Goal: Task Accomplishment & Management: Use online tool/utility

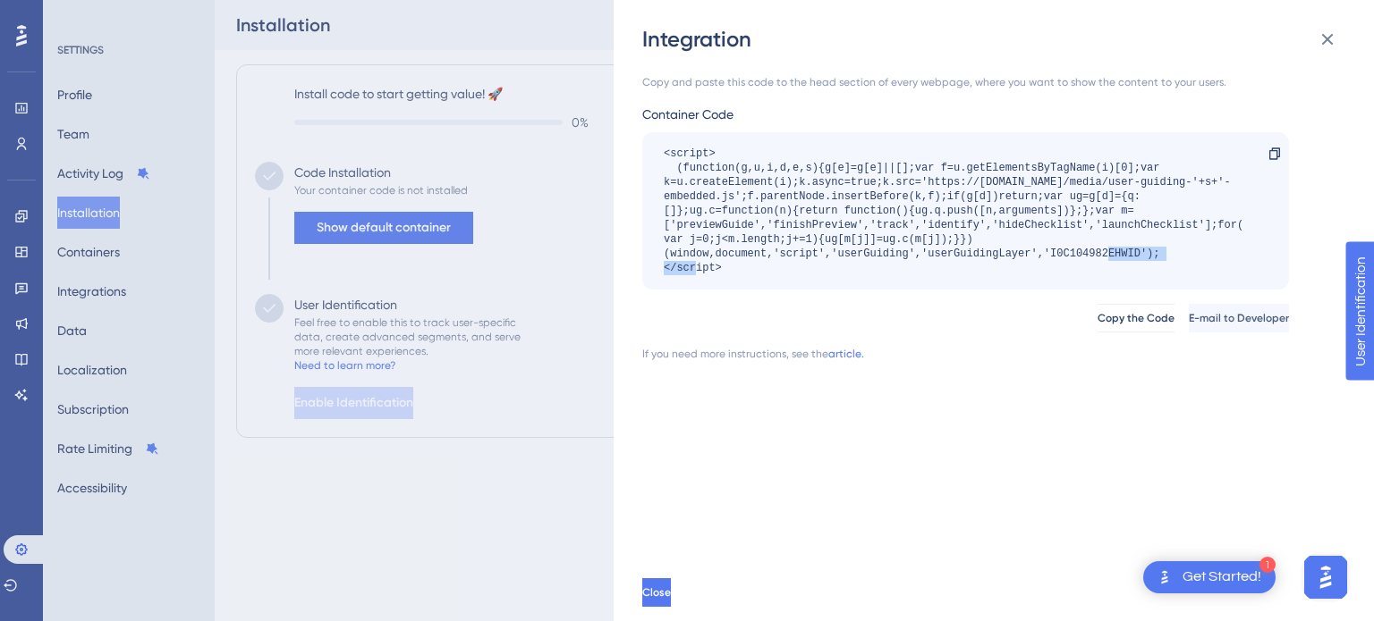
drag, startPoint x: 1139, startPoint y: 258, endPoint x: 1051, endPoint y: 255, distance: 88.6
click at [1051, 255] on div "<script> (function(g,u,i,d,e,s){g[e]=g[e]||[];var f=u.getElementsByTagName(i)[0…" at bounding box center [957, 211] width 586 height 129
copy div "I0C104982EHWID"
click at [487, 492] on div "Integration Copy and paste this code to the head section of every webpage, wher…" at bounding box center [687, 310] width 1374 height 621
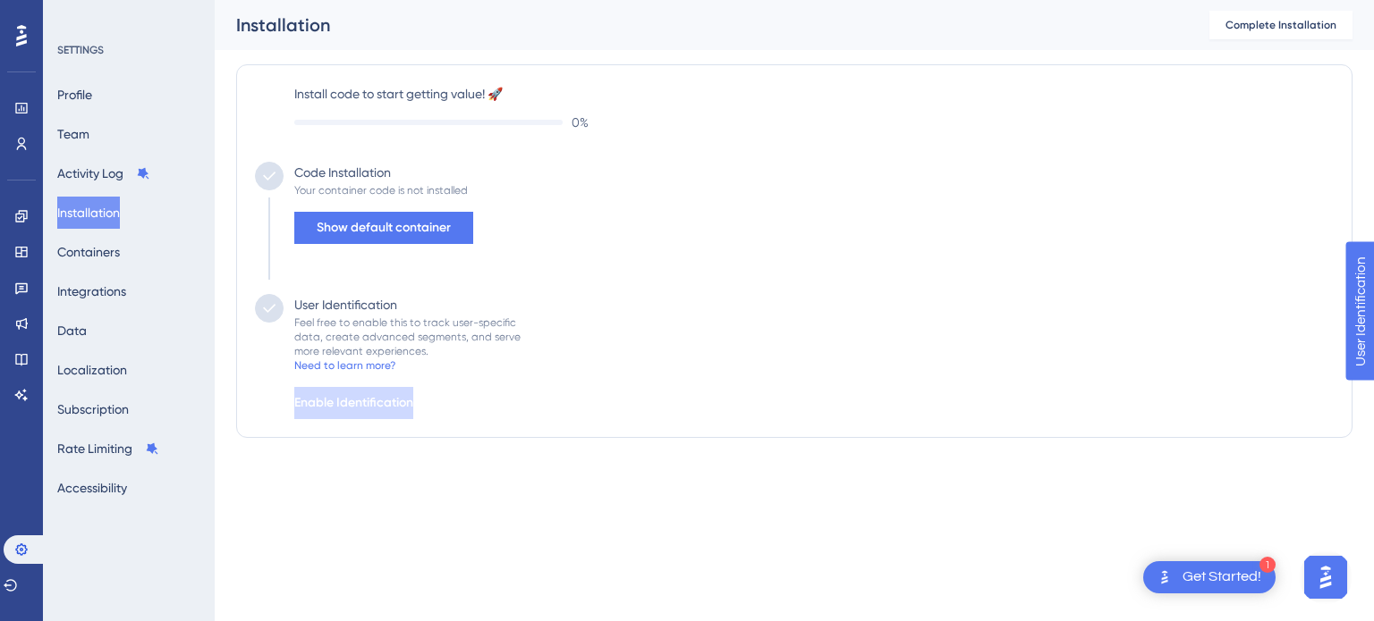
click at [676, 0] on html "1 Get Started! Performance Users Engagement Widgets Feedback Product Updates Kn…" at bounding box center [687, 0] width 1374 height 0
click at [98, 252] on button "Containers" at bounding box center [88, 252] width 63 height 32
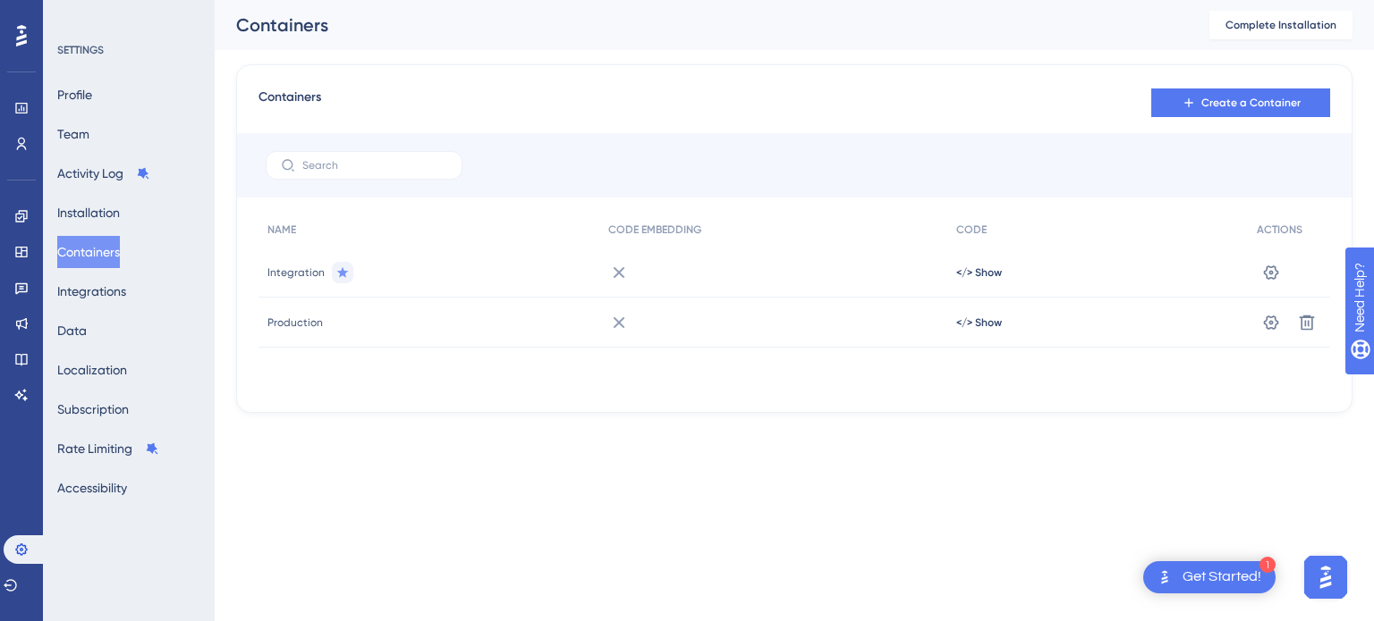
click at [297, 321] on span "Production" at bounding box center [294, 323] width 55 height 14
click at [966, 280] on span "</> Show" at bounding box center [979, 273] width 46 height 14
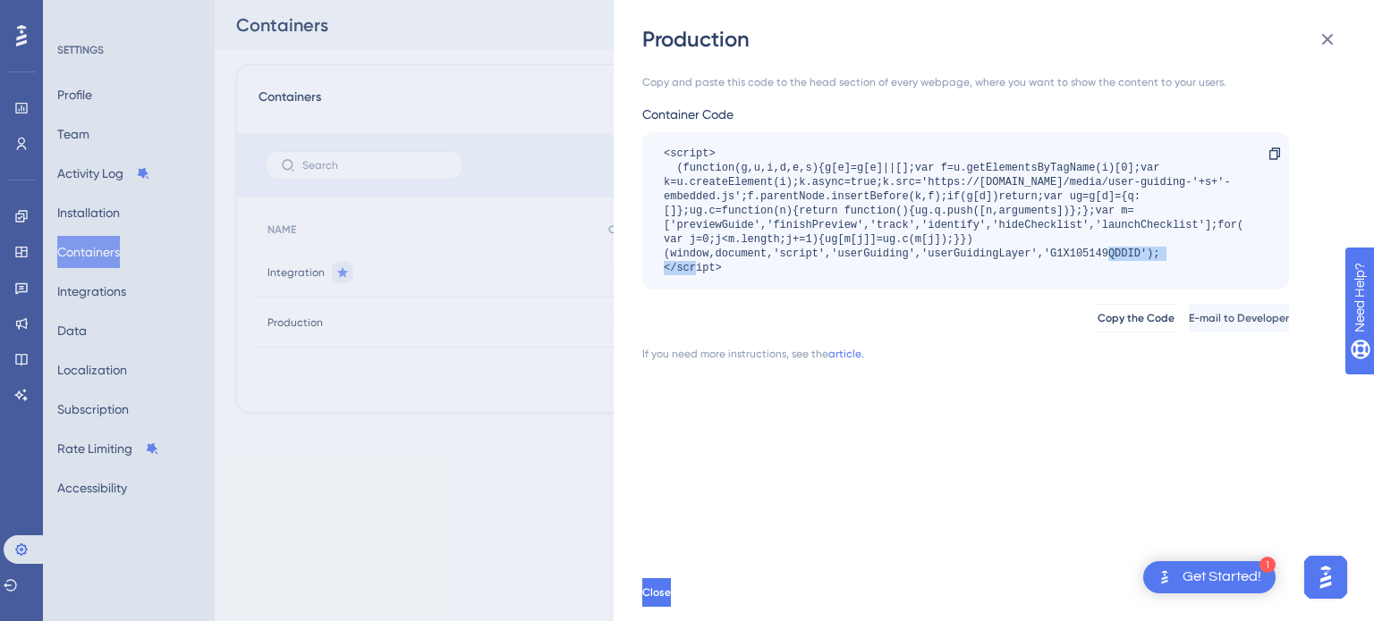
drag, startPoint x: 1140, startPoint y: 256, endPoint x: 1052, endPoint y: 253, distance: 88.6
click at [1052, 253] on div "<script> (function(g,u,i,d,e,s){g[e]=g[e]||[];var f=u.getElementsByTagName(i)[0…" at bounding box center [957, 211] width 586 height 129
copy div "G1X105149QDDID"
click at [705, 419] on div "Copy and paste this code to the head section of every webpage, where you want t…" at bounding box center [1002, 309] width 721 height 511
click at [660, 596] on button "Close" at bounding box center [658, 593] width 32 height 29
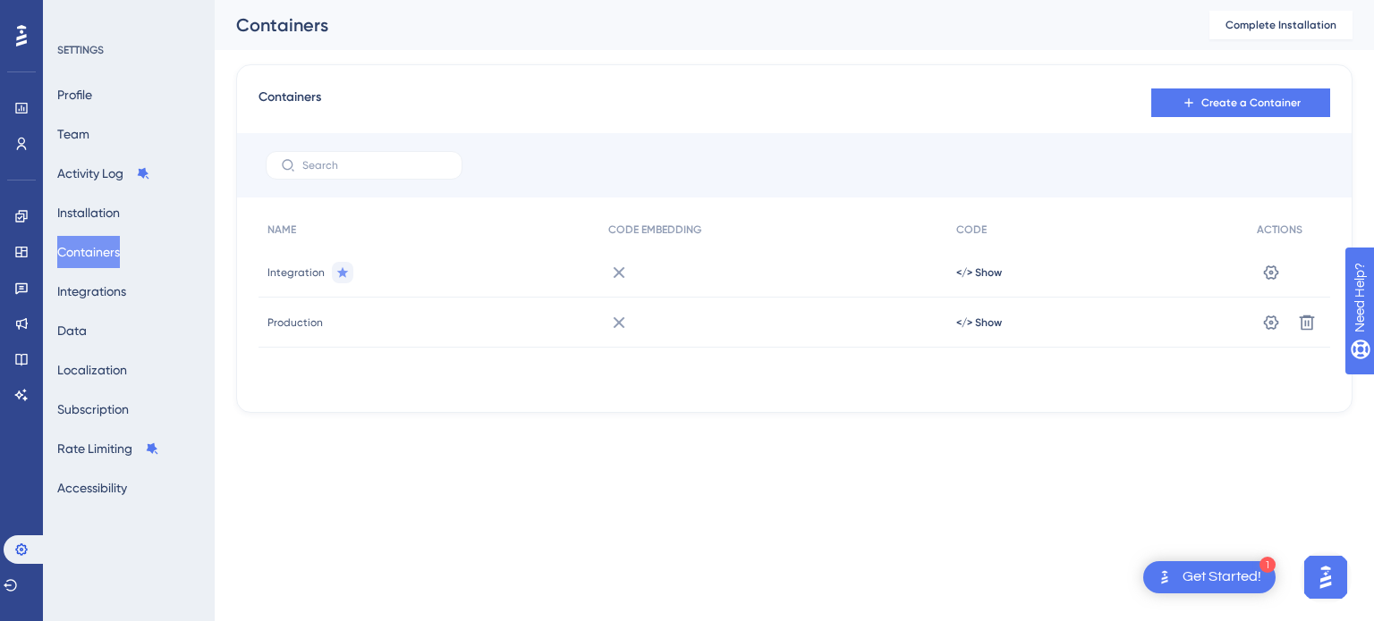
click at [988, 264] on div "</> Show" at bounding box center [1097, 273] width 300 height 50
click at [983, 272] on span "</> Show" at bounding box center [979, 273] width 46 height 14
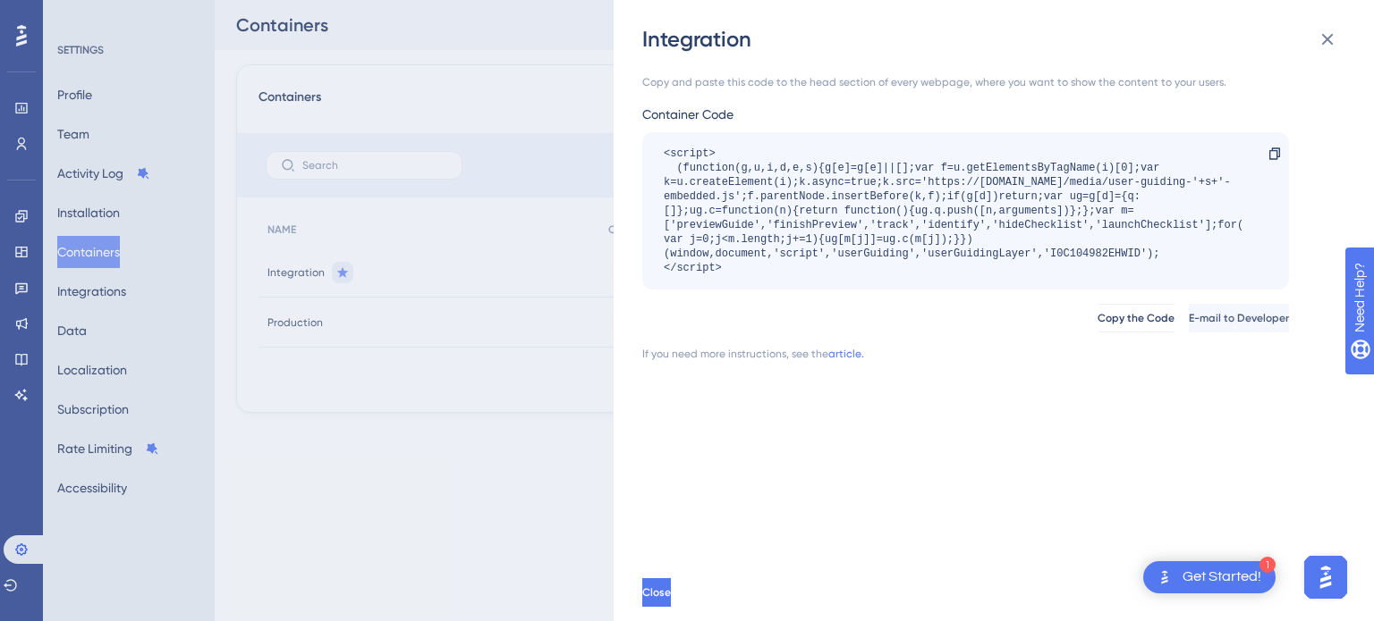
drag, startPoint x: 659, startPoint y: 145, endPoint x: 865, endPoint y: 321, distance: 270.8
click at [802, 264] on div "<script> (function(g,u,i,d,e,s){g[e]=g[e]||[];var f=u.getElementsByTagName(i)[0…" at bounding box center [965, 210] width 647 height 157
copy div "<script> (function(g,u,i,d,e,s){g[e]=g[e]||[];var f=u.getElementsByTagName(i)[0…"
